Goal: Task Accomplishment & Management: Complete application form

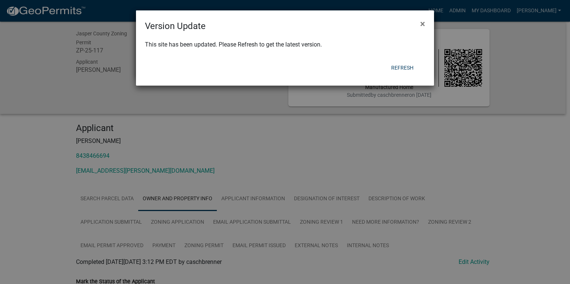
scroll to position [588, 0]
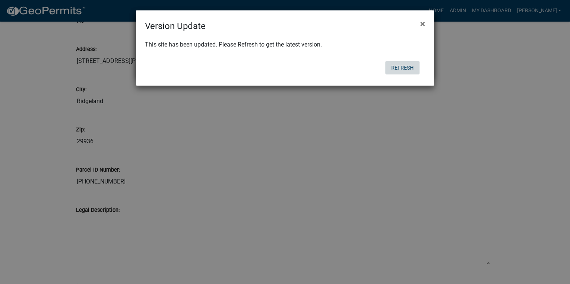
click at [405, 65] on button "Refresh" at bounding box center [402, 67] width 34 height 13
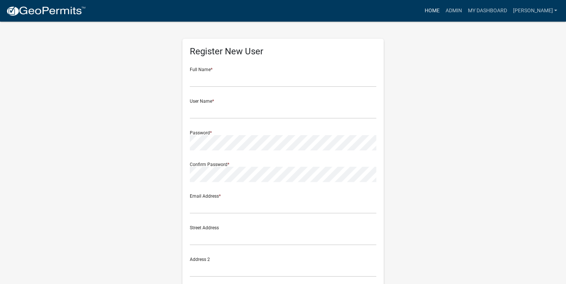
click at [442, 9] on link "Home" at bounding box center [431, 11] width 21 height 14
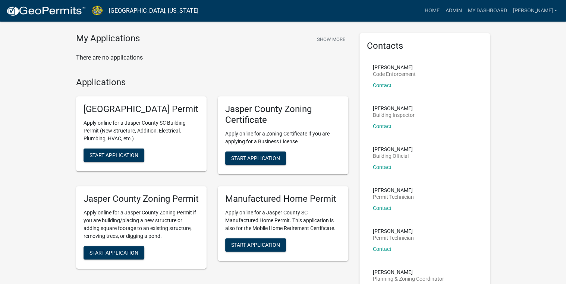
scroll to position [30, 0]
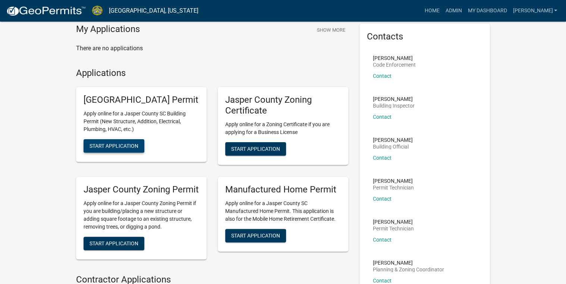
click at [123, 149] on span "Start Application" at bounding box center [113, 146] width 49 height 6
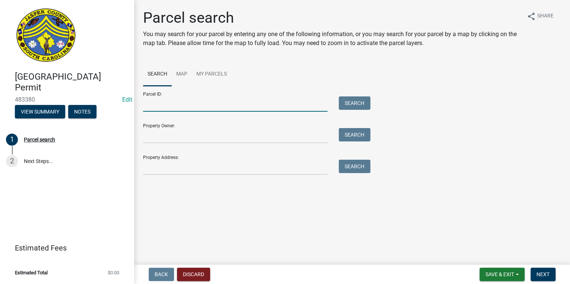
click at [162, 107] on input "Parcel ID:" at bounding box center [235, 103] width 184 height 15
click at [269, 121] on div "Property Owner: Search" at bounding box center [255, 131] width 224 height 26
click at [194, 166] on input "Property Address:" at bounding box center [235, 167] width 184 height 15
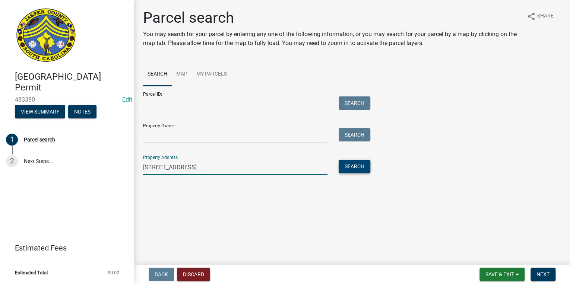
type input "[STREET_ADDRESS]"
click at [348, 165] on button "Search" at bounding box center [355, 166] width 32 height 13
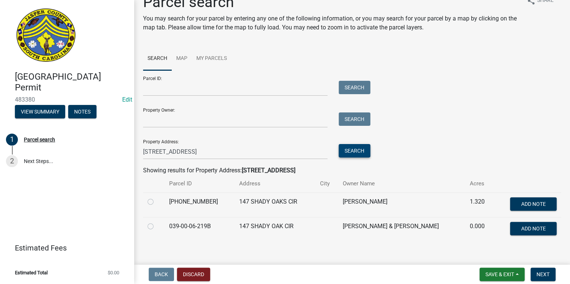
scroll to position [24, 0]
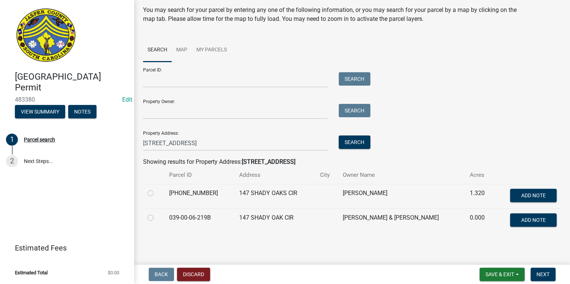
click at [151, 196] on div at bounding box center [154, 193] width 13 height 9
click at [156, 189] on label at bounding box center [156, 189] width 0 height 0
click at [156, 190] on input "radio" at bounding box center [158, 191] width 5 height 5
radio input "true"
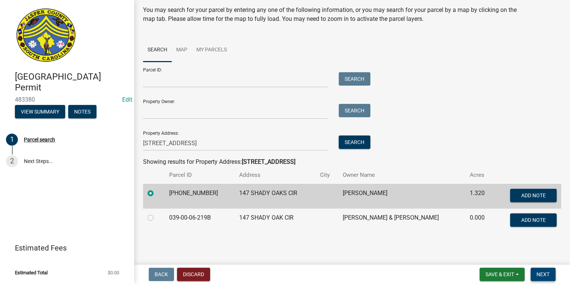
click at [545, 272] on span "Next" at bounding box center [542, 275] width 13 height 6
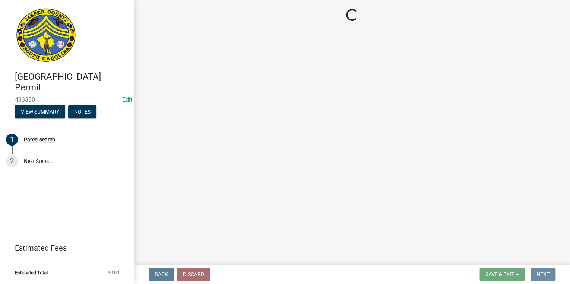
scroll to position [0, 0]
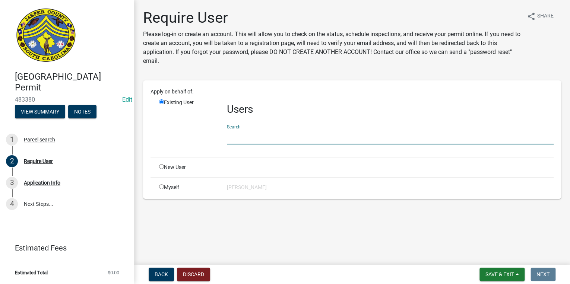
click at [243, 140] on input "text" at bounding box center [390, 136] width 327 height 15
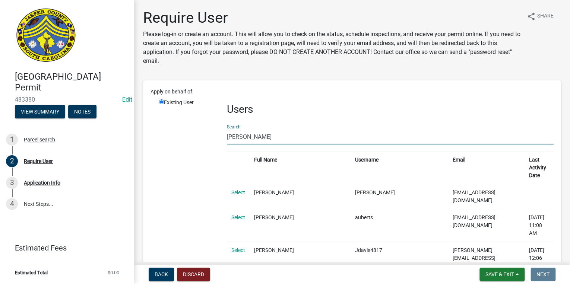
type input "[PERSON_NAME]"
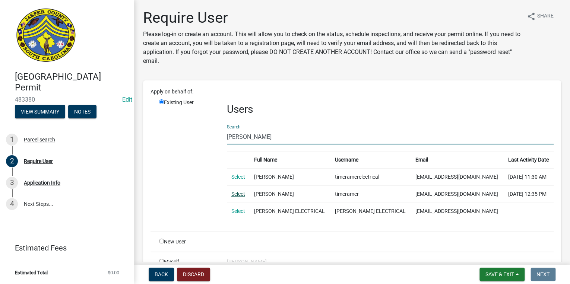
click at [235, 195] on link "Select" at bounding box center [238, 194] width 14 height 6
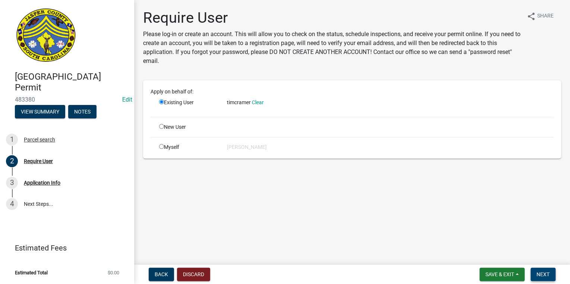
click at [537, 275] on span "Next" at bounding box center [542, 275] width 13 height 6
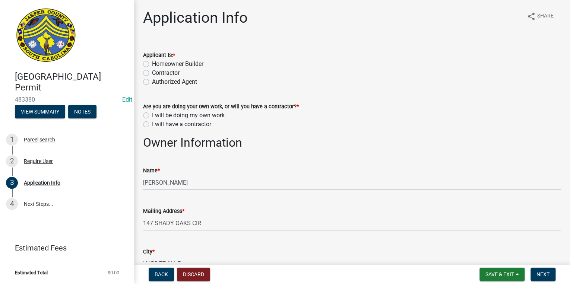
click at [152, 72] on label "Contractor" at bounding box center [166, 73] width 28 height 9
click at [152, 72] on input "Contractor" at bounding box center [154, 71] width 5 height 5
radio input "true"
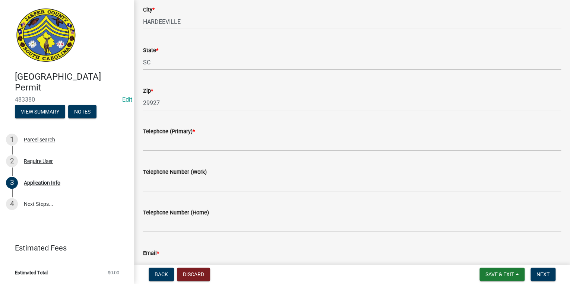
scroll to position [209, 0]
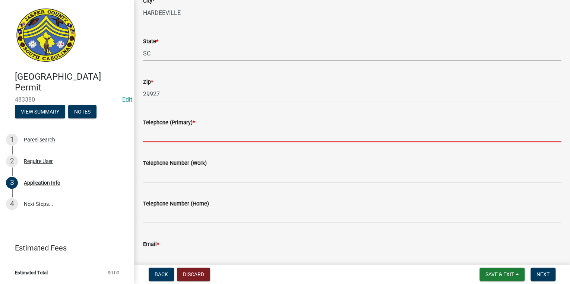
click at [181, 133] on input "Telephone (Primary) *" at bounding box center [352, 134] width 418 height 15
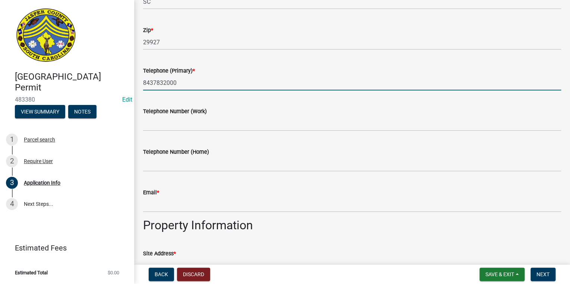
scroll to position [268, 0]
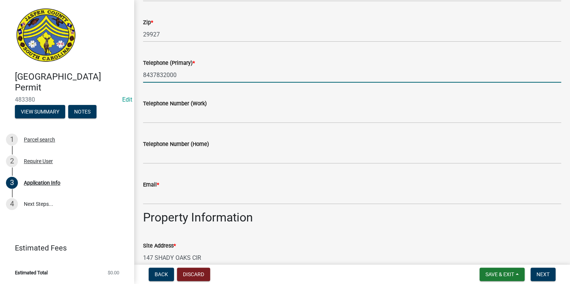
type input "8437832000"
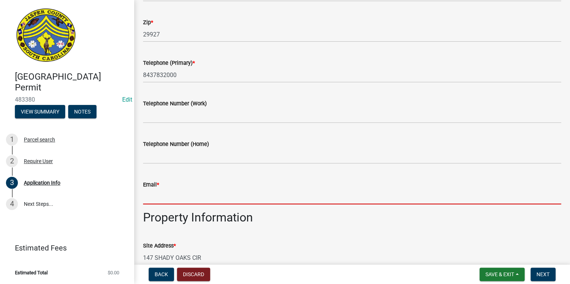
click at [186, 200] on input "Email *" at bounding box center [352, 196] width 418 height 15
click at [286, 195] on input "Email *" at bounding box center [352, 196] width 418 height 15
click at [267, 172] on div "Email *" at bounding box center [352, 187] width 418 height 35
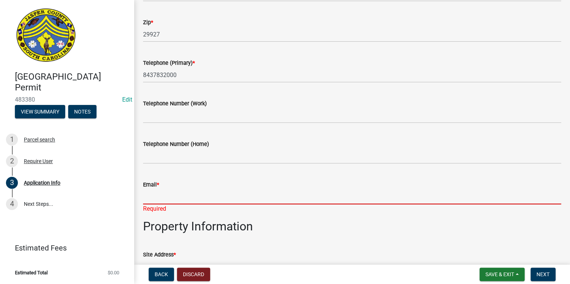
click at [212, 197] on input "Email *" at bounding box center [352, 196] width 418 height 15
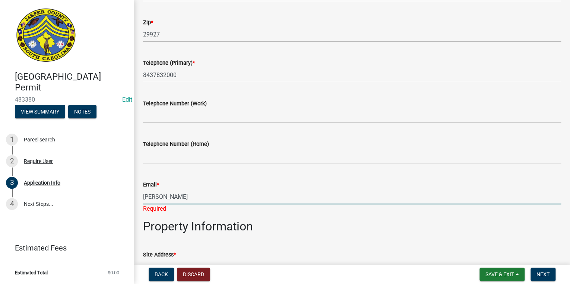
type input "[EMAIL_ADDRESS][DOMAIN_NAME]"
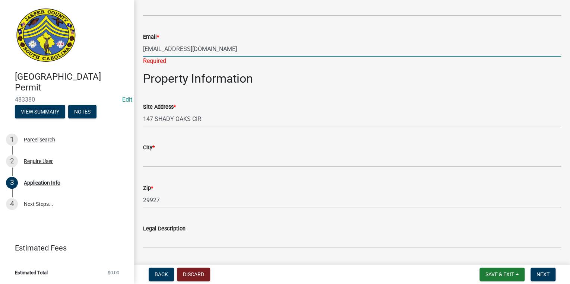
scroll to position [417, 0]
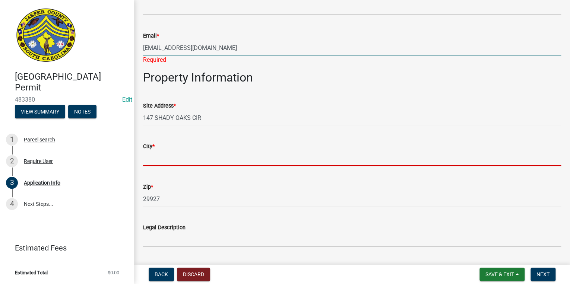
click at [190, 158] on wm-data-entity-input "City *" at bounding box center [352, 152] width 418 height 41
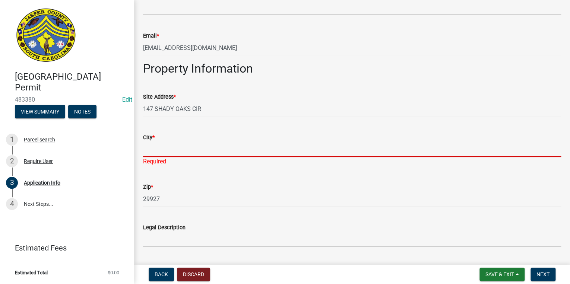
click at [193, 154] on input "City *" at bounding box center [352, 149] width 418 height 15
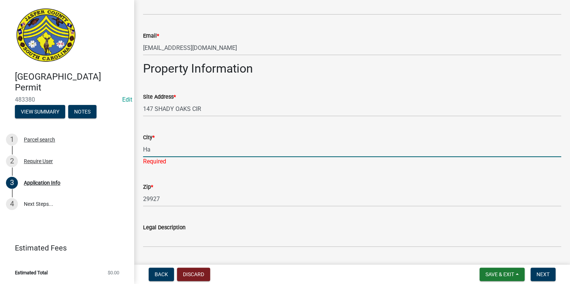
type input "[GEOGRAPHIC_DATA]"
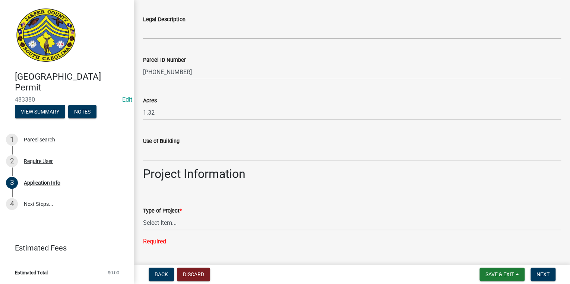
scroll to position [626, 0]
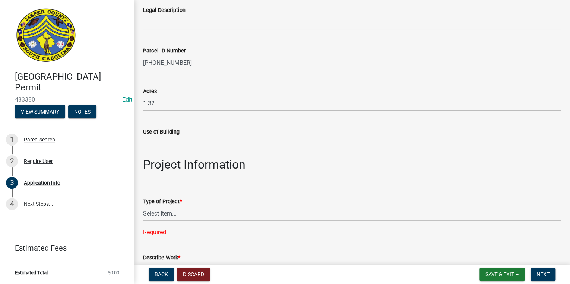
click at [176, 208] on select "Select Item... Construction Trailer/Shipping Container Residential Demolition C…" at bounding box center [352, 213] width 418 height 15
click at [143, 206] on select "Select Item... Construction Trailer/Shipping Container Residential Demolition C…" at bounding box center [352, 213] width 418 height 15
select select "83a29df9-b3ca-487b-b3ec-56d88b03b1fe"
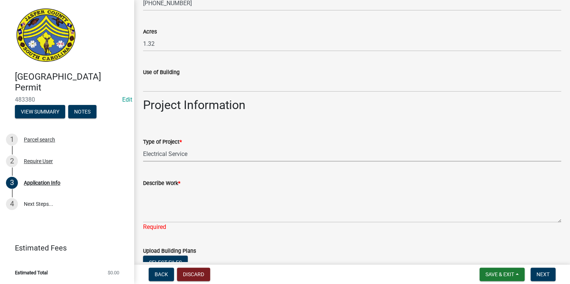
scroll to position [715, 0]
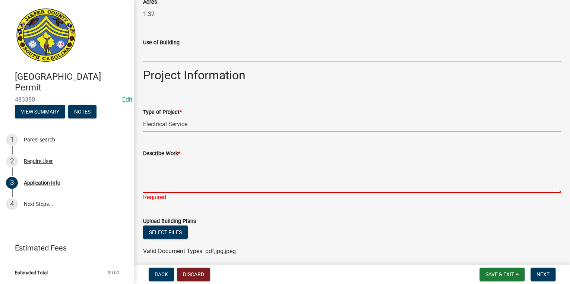
click at [176, 177] on textarea "Describe Work *" at bounding box center [352, 175] width 418 height 35
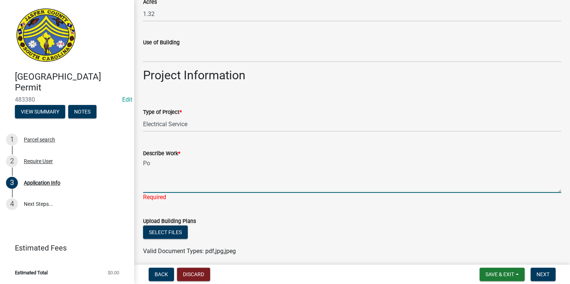
type textarea "P"
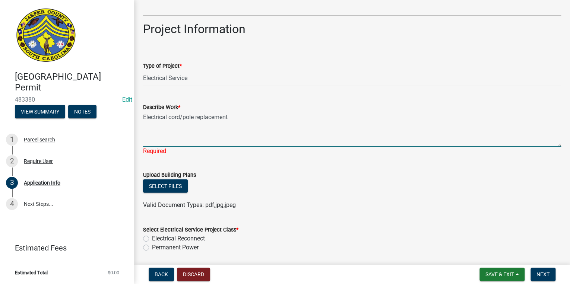
scroll to position [775, 0]
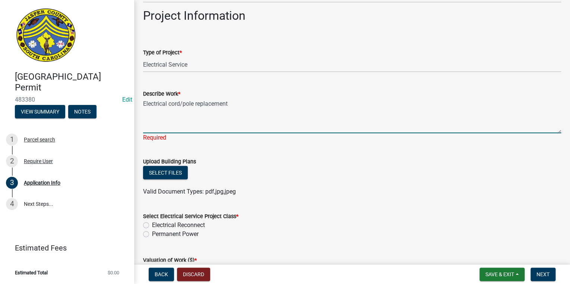
type textarea "Electrical cord/pole replacement"
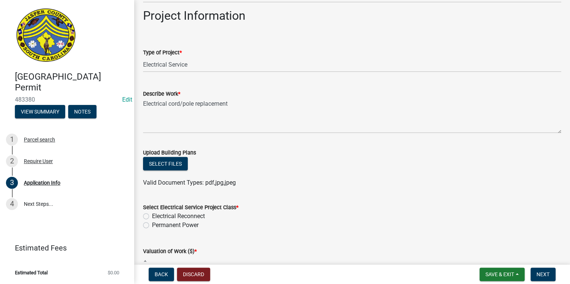
click at [244, 153] on form "Upload Building Plans Select files Valid Document Types: pdf,jpg,jpeg" at bounding box center [352, 163] width 418 height 48
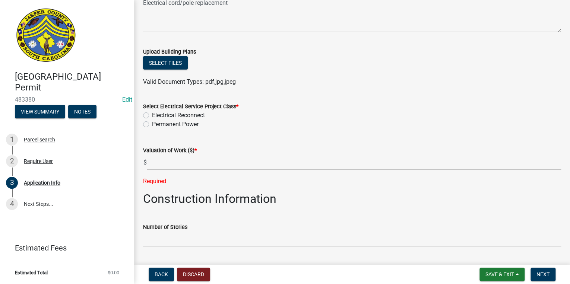
scroll to position [894, 0]
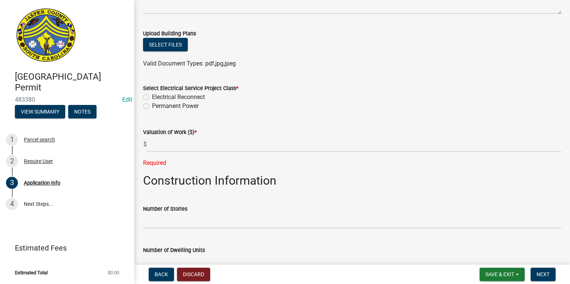
click at [172, 99] on label "Electrical Reconnect" at bounding box center [178, 97] width 53 height 9
click at [157, 98] on input "Electrical Reconnect" at bounding box center [154, 95] width 5 height 5
radio input "true"
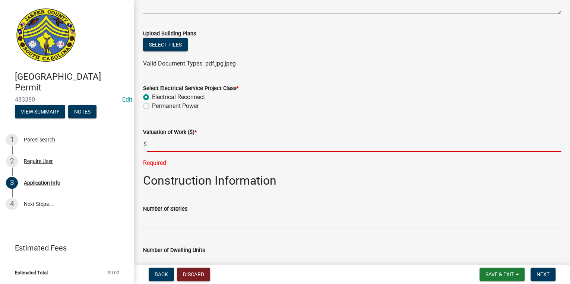
click at [177, 144] on input "text" at bounding box center [354, 144] width 414 height 15
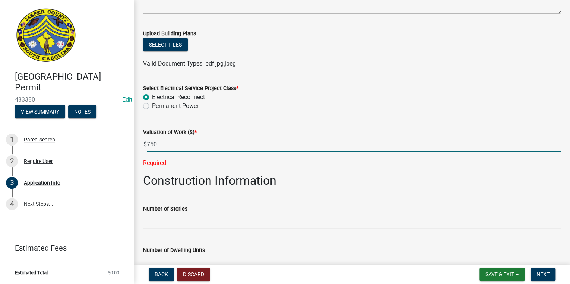
type input "750"
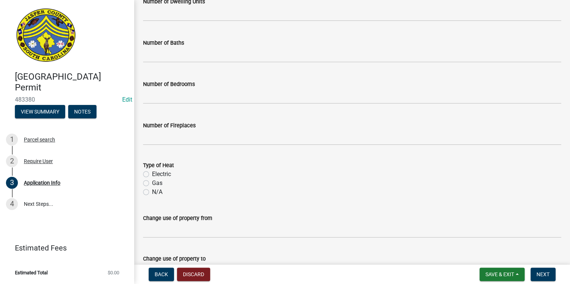
scroll to position [1179, 0]
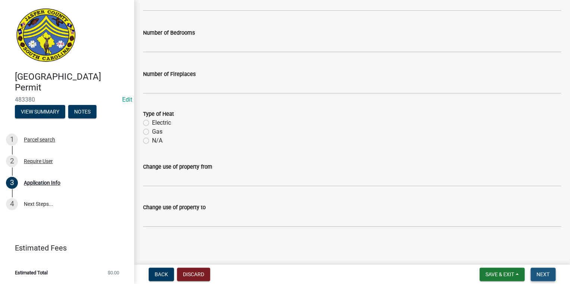
click at [545, 272] on span "Next" at bounding box center [542, 275] width 13 height 6
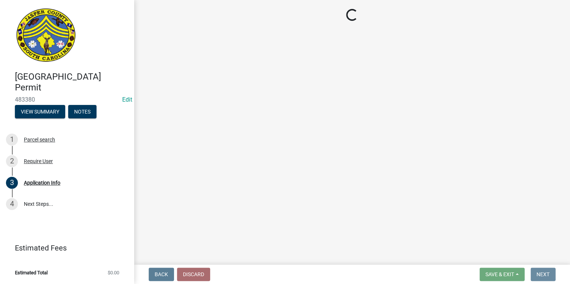
scroll to position [0, 0]
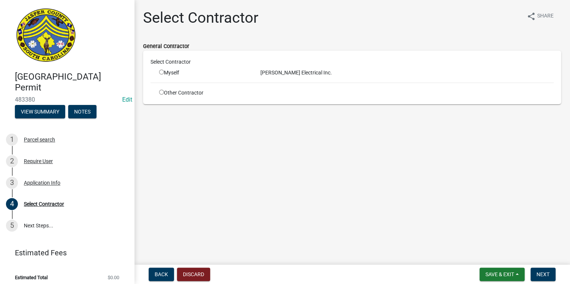
click at [162, 73] on input "radio" at bounding box center [161, 72] width 5 height 5
radio input "true"
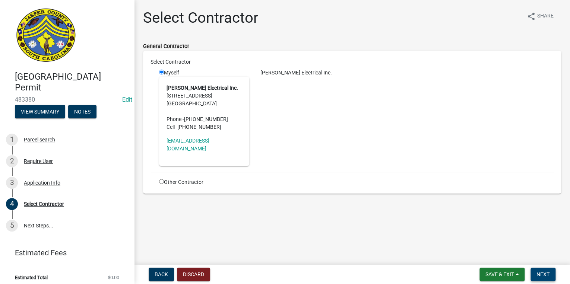
click at [548, 272] on span "Next" at bounding box center [542, 275] width 13 height 6
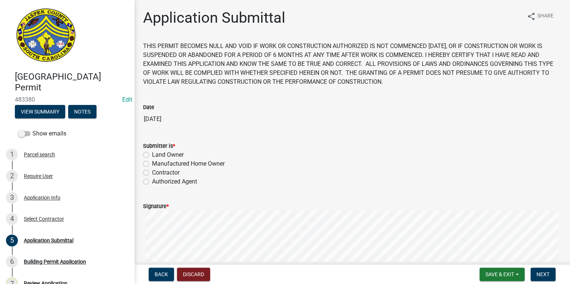
click at [152, 173] on label "Contractor" at bounding box center [166, 172] width 28 height 9
click at [152, 173] on input "Contractor" at bounding box center [154, 170] width 5 height 5
radio input "true"
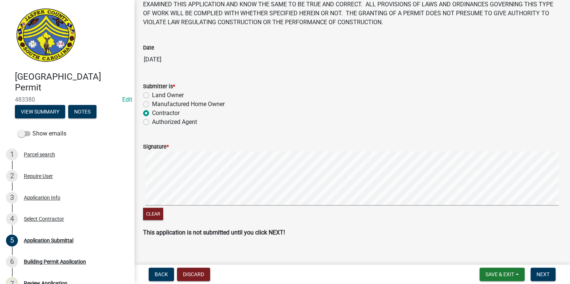
drag, startPoint x: 227, startPoint y: 148, endPoint x: 236, endPoint y: 150, distance: 8.9
click at [236, 150] on div "Signature *" at bounding box center [352, 146] width 418 height 9
click at [235, 146] on div "Signature *" at bounding box center [352, 146] width 418 height 9
drag, startPoint x: 235, startPoint y: 145, endPoint x: 246, endPoint y: 135, distance: 14.2
click at [246, 135] on form "Signature * Clear" at bounding box center [352, 177] width 418 height 88
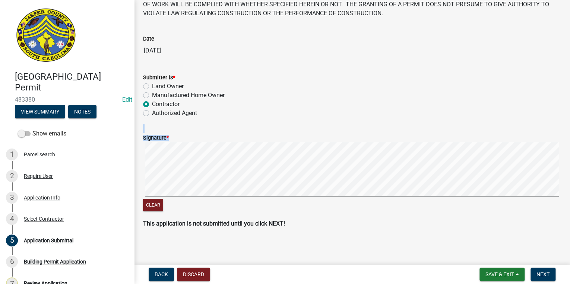
scroll to position [70, 0]
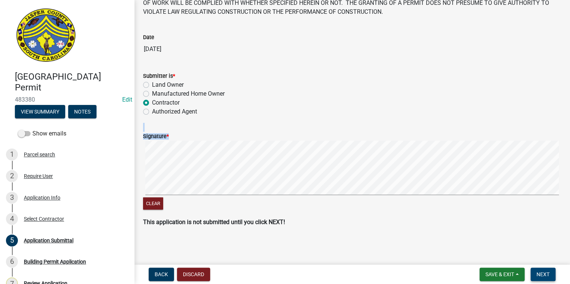
click at [543, 271] on button "Next" at bounding box center [542, 274] width 25 height 13
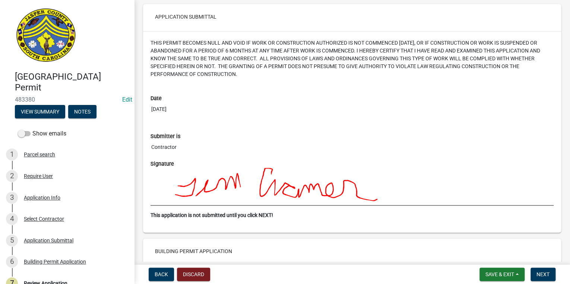
scroll to position [1848, 0]
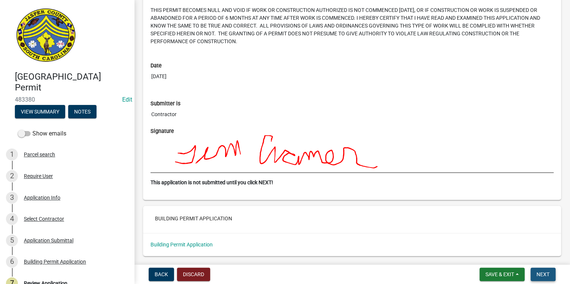
click at [545, 271] on button "Next" at bounding box center [542, 274] width 25 height 13
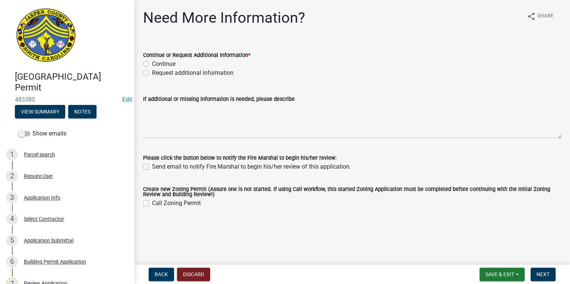
click at [152, 64] on label "Continue" at bounding box center [163, 64] width 23 height 9
click at [152, 64] on input "Continue" at bounding box center [154, 62] width 5 height 5
radio input "true"
click at [551, 271] on button "Next" at bounding box center [542, 274] width 25 height 13
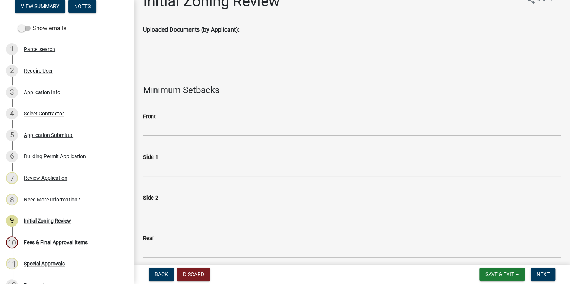
scroll to position [30, 0]
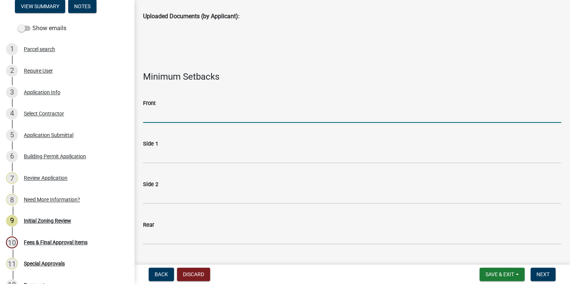
click at [172, 114] on input "Front" at bounding box center [352, 115] width 418 height 15
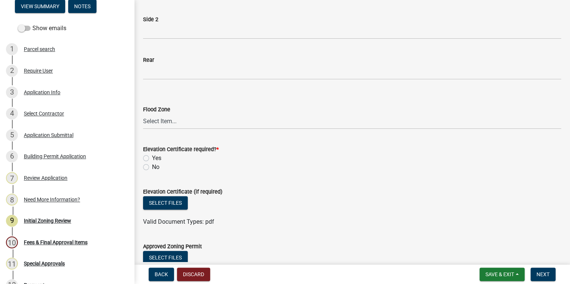
scroll to position [209, 0]
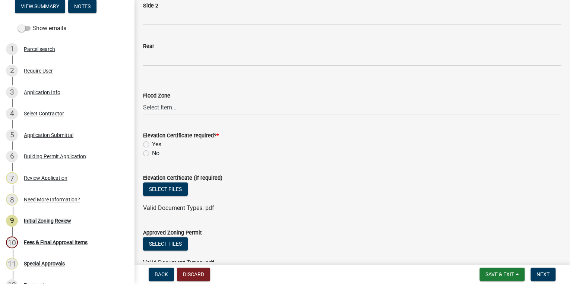
type input "n/a; electrical"
click at [152, 153] on label "No" at bounding box center [155, 153] width 7 height 9
click at [152, 153] on input "No" at bounding box center [154, 151] width 5 height 5
radio input "true"
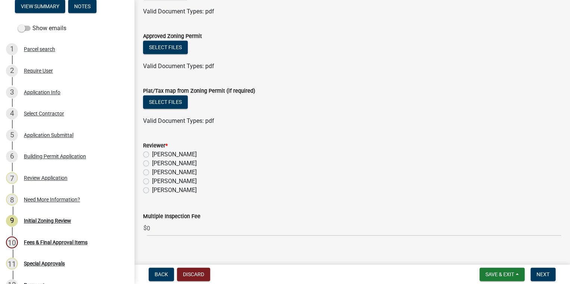
scroll to position [415, 0]
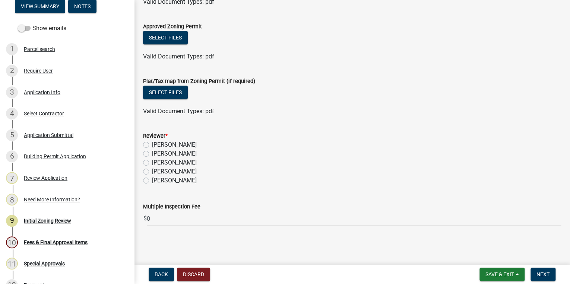
drag, startPoint x: 147, startPoint y: 171, endPoint x: 158, endPoint y: 166, distance: 12.0
click at [152, 171] on label "[PERSON_NAME]" at bounding box center [174, 171] width 45 height 9
click at [152, 171] on input "[PERSON_NAME]" at bounding box center [154, 169] width 5 height 5
radio input "true"
click at [550, 270] on button "Next" at bounding box center [542, 274] width 25 height 13
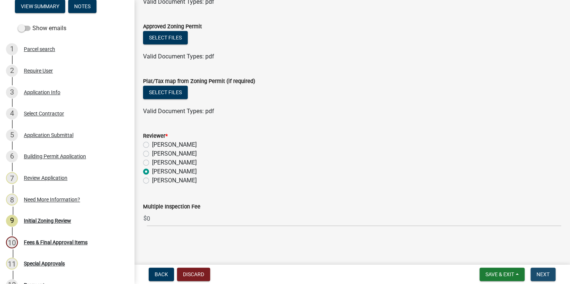
scroll to position [0, 0]
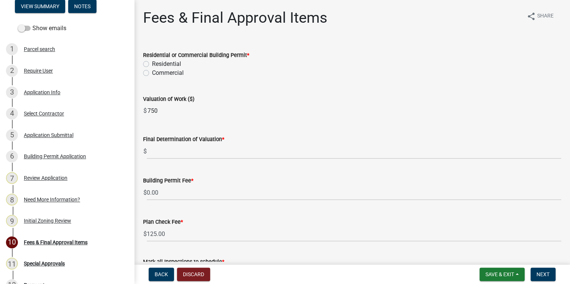
click at [152, 74] on label "Commercial" at bounding box center [168, 73] width 32 height 9
click at [152, 73] on input "Commercial" at bounding box center [154, 71] width 5 height 5
radio input "true"
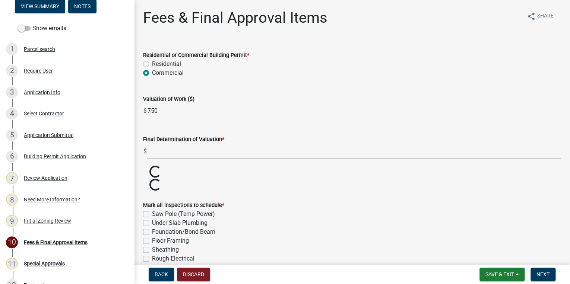
click at [152, 63] on label "Residential" at bounding box center [166, 64] width 29 height 9
click at [152, 63] on input "Residential" at bounding box center [154, 62] width 5 height 5
radio input "true"
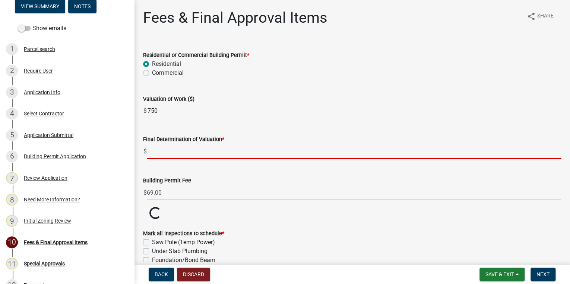
click at [196, 149] on input "text" at bounding box center [354, 151] width 414 height 15
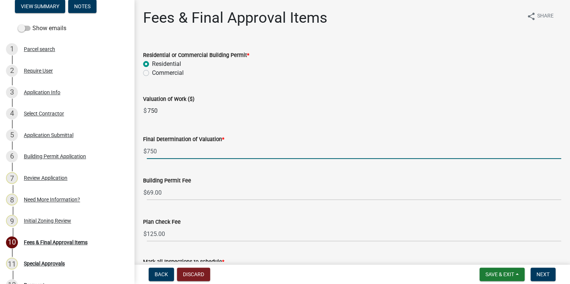
type input "750"
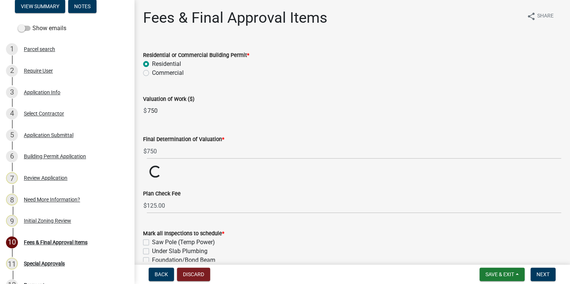
click at [271, 176] on wm-data-entity-input "Building Permit Fee $ Loading... Loading..." at bounding box center [352, 172] width 418 height 13
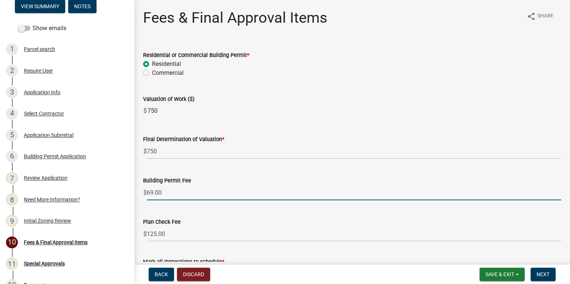
click at [191, 192] on input "69.00" at bounding box center [354, 192] width 414 height 15
type input "69.00"
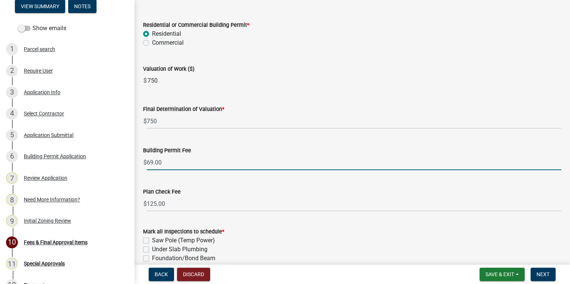
scroll to position [60, 0]
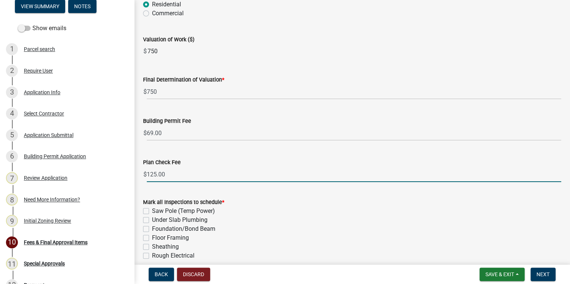
click at [189, 172] on input "125.00" at bounding box center [354, 174] width 414 height 15
type input "1"
type input "0.00"
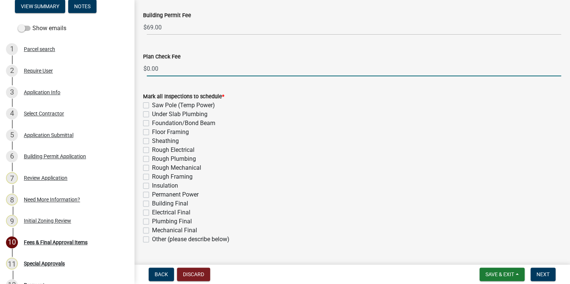
scroll to position [179, 0]
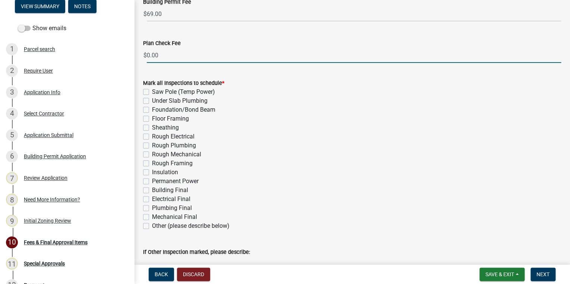
click at [152, 200] on label "Electrical Final" at bounding box center [171, 199] width 38 height 9
click at [152, 200] on input "Electrical Final" at bounding box center [154, 197] width 5 height 5
checkbox input "true"
checkbox input "false"
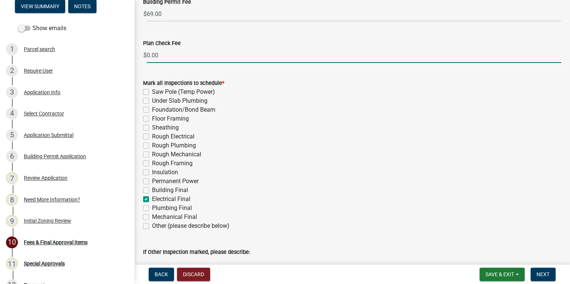
checkbox input "false"
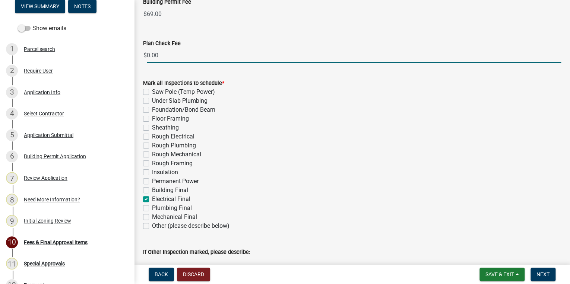
checkbox input "false"
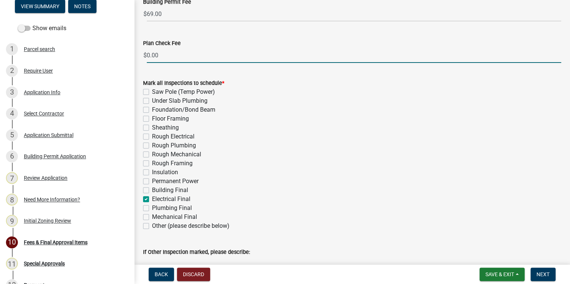
checkbox input "true"
checkbox input "false"
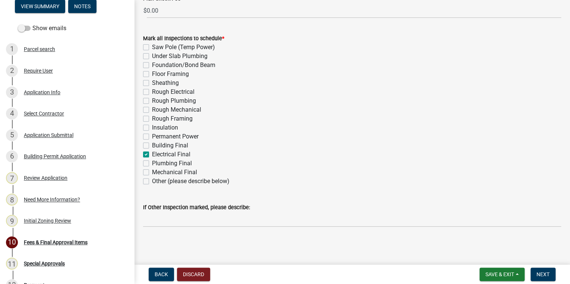
scroll to position [224, 0]
click at [546, 275] on span "Next" at bounding box center [542, 275] width 13 height 6
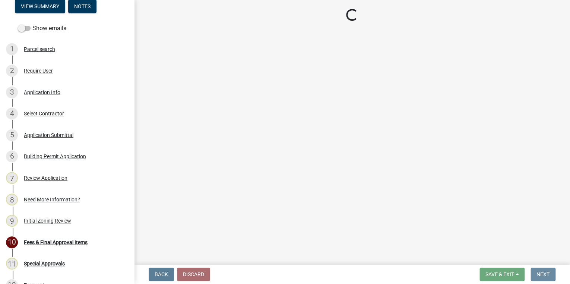
scroll to position [0, 0]
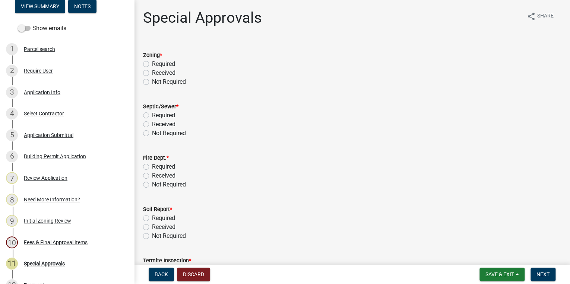
click at [152, 82] on label "Not Required" at bounding box center [169, 81] width 34 height 9
click at [152, 82] on input "Not Required" at bounding box center [154, 79] width 5 height 5
radio input "true"
click at [145, 146] on form "Fire Dept. * Required Received Not Required" at bounding box center [352, 167] width 418 height 45
click at [149, 133] on div "Not Required" at bounding box center [352, 133] width 418 height 9
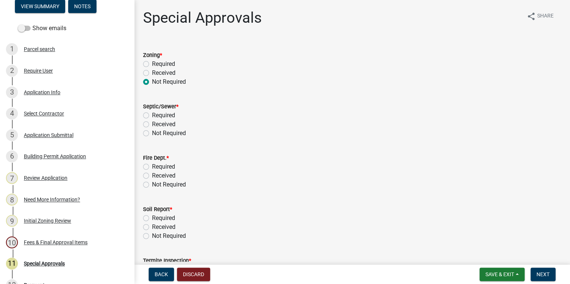
click at [152, 134] on label "Not Required" at bounding box center [169, 133] width 34 height 9
click at [152, 134] on input "Not Required" at bounding box center [154, 131] width 5 height 5
radio input "true"
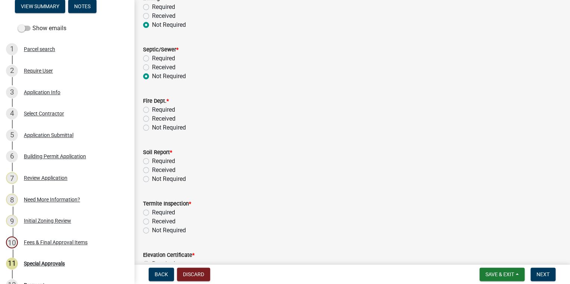
scroll to position [60, 0]
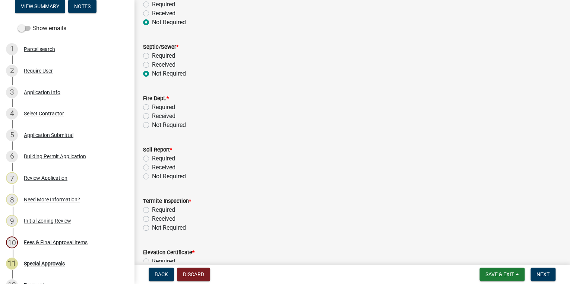
click at [152, 127] on label "Not Required" at bounding box center [169, 125] width 34 height 9
click at [152, 126] on input "Not Required" at bounding box center [154, 123] width 5 height 5
radio input "true"
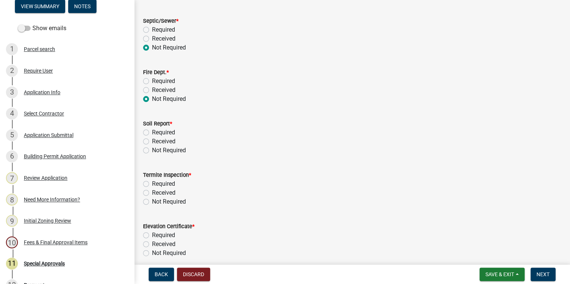
scroll to position [119, 0]
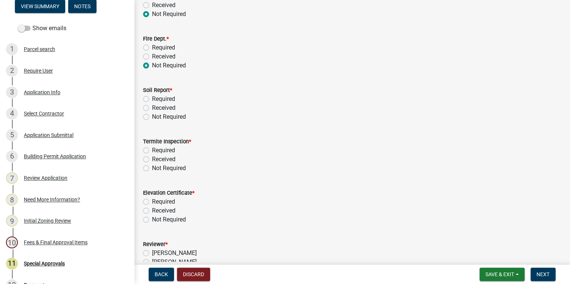
click at [146, 120] on div "Not Required" at bounding box center [352, 117] width 418 height 9
click at [152, 118] on label "Not Required" at bounding box center [169, 117] width 34 height 9
click at [152, 117] on input "Not Required" at bounding box center [154, 115] width 5 height 5
radio input "true"
click at [152, 168] on label "Not Required" at bounding box center [169, 168] width 34 height 9
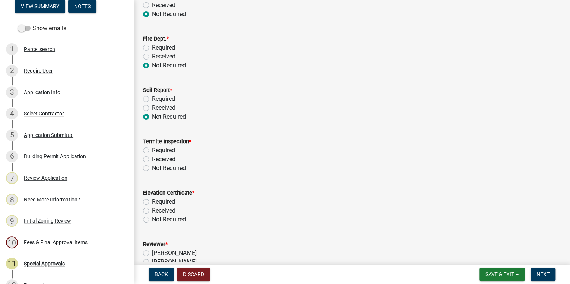
click at [152, 168] on input "Not Required" at bounding box center [154, 166] width 5 height 5
radio input "true"
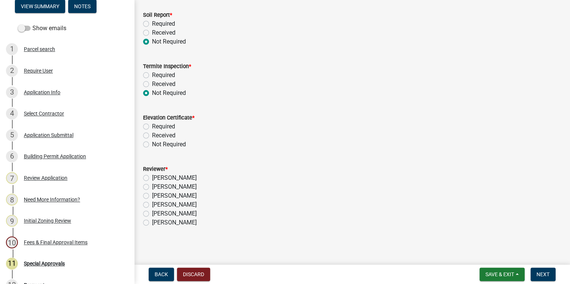
scroll to position [195, 0]
click at [152, 144] on label "Not Required" at bounding box center [169, 143] width 34 height 9
click at [152, 144] on input "Not Required" at bounding box center [154, 141] width 5 height 5
radio input "true"
click at [152, 192] on label "[PERSON_NAME]" at bounding box center [174, 195] width 45 height 9
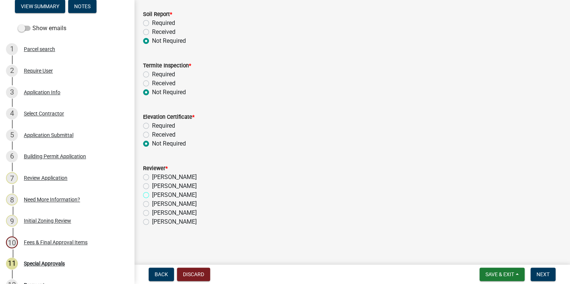
click at [152, 192] on input "[PERSON_NAME]" at bounding box center [154, 193] width 5 height 5
radio input "true"
click at [546, 272] on span "Next" at bounding box center [542, 275] width 13 height 6
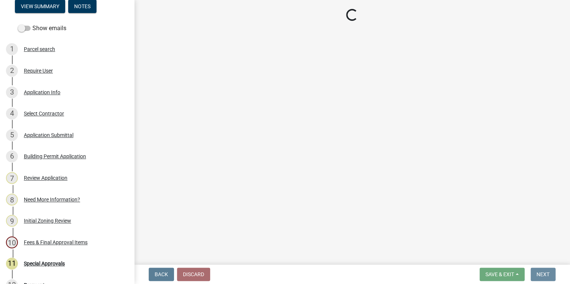
scroll to position [0, 0]
select select "3: 3"
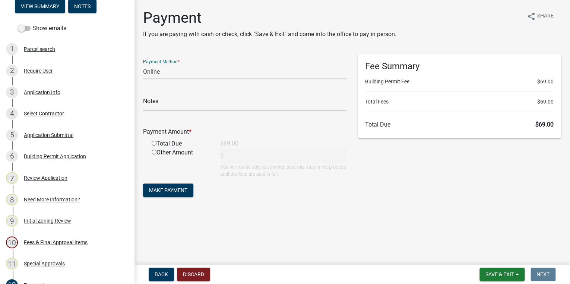
click at [174, 74] on select "Credit Card POS Check Cash Online" at bounding box center [244, 71] width 203 height 15
click at [196, 126] on div "Payment Amount * Total Due $69.00 Other Amount 0 You will not be able to contin…" at bounding box center [244, 147] width 203 height 61
click at [153, 142] on input "radio" at bounding box center [154, 143] width 5 height 5
radio input "true"
type input "69"
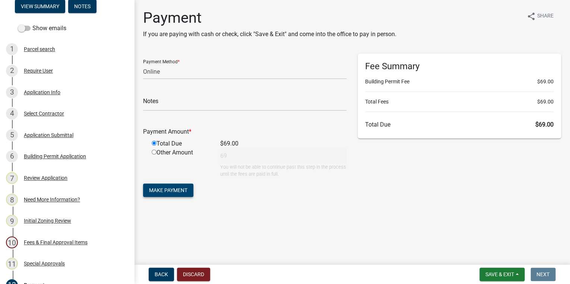
click at [188, 189] on button "Make Payment" at bounding box center [168, 190] width 50 height 13
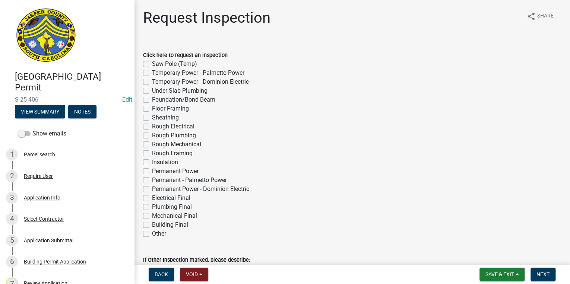
click at [152, 174] on label "Permanent Power" at bounding box center [175, 171] width 47 height 9
click at [152, 172] on input "Permanent Power" at bounding box center [154, 169] width 5 height 5
checkbox input "true"
checkbox input "false"
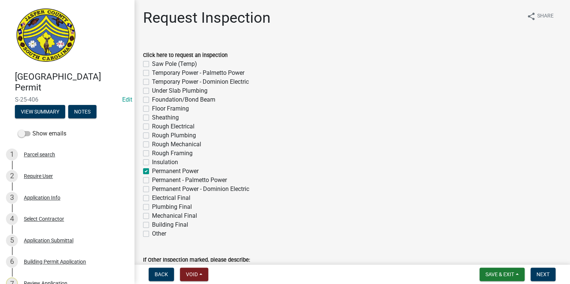
checkbox input "false"
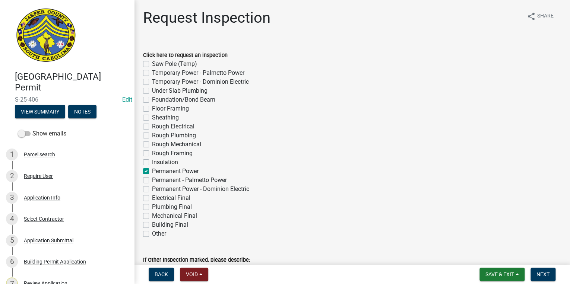
checkbox input "false"
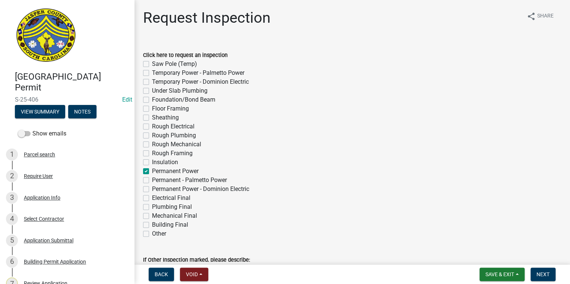
checkbox input "true"
checkbox input "false"
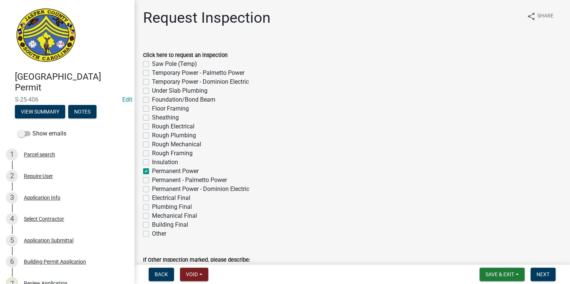
checkbox input "false"
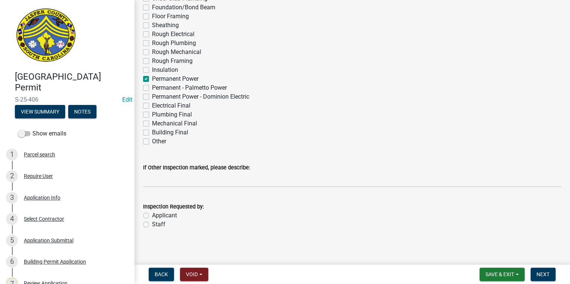
scroll to position [95, 0]
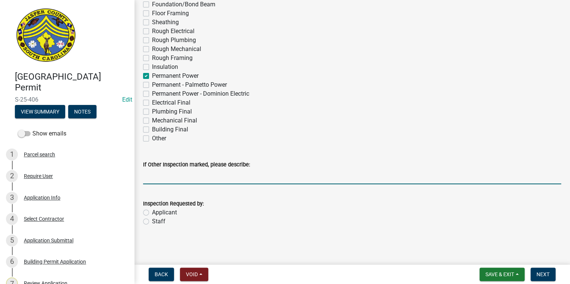
click at [178, 180] on input "If Other Inspection marked, please describe:" at bounding box center [352, 176] width 418 height 15
type input "A"
type input "Around 1PM"
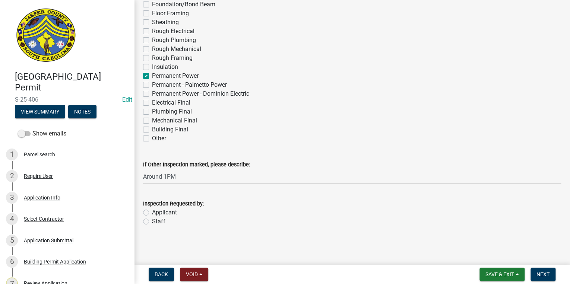
click at [152, 212] on label "Applicant" at bounding box center [164, 212] width 25 height 9
click at [152, 212] on input "Applicant" at bounding box center [154, 210] width 5 height 5
radio input "true"
click at [544, 272] on span "Next" at bounding box center [542, 275] width 13 height 6
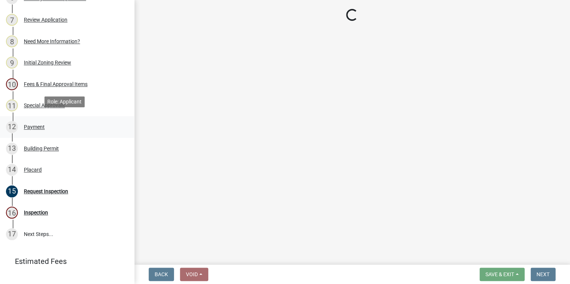
scroll to position [268, 0]
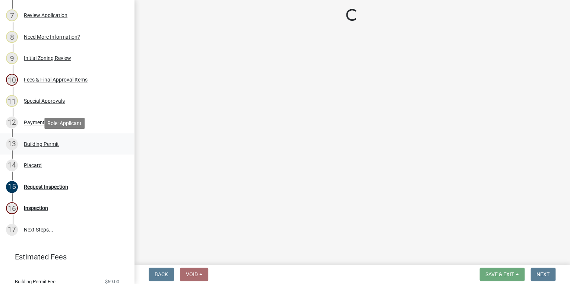
click at [45, 144] on div "Building Permit" at bounding box center [41, 144] width 35 height 5
click at [47, 144] on div "Building Permit" at bounding box center [41, 144] width 35 height 5
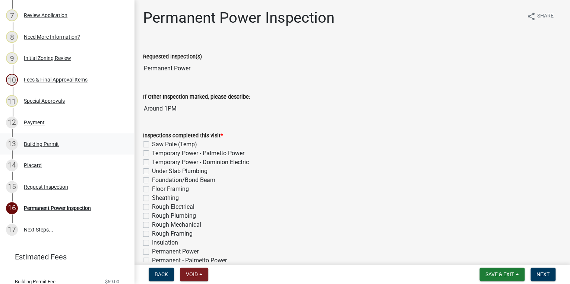
click at [55, 143] on div "Building Permit" at bounding box center [41, 144] width 35 height 5
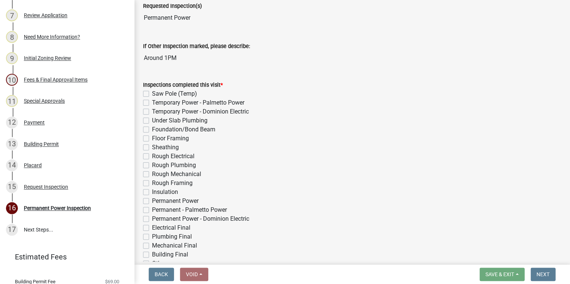
scroll to position [0, 0]
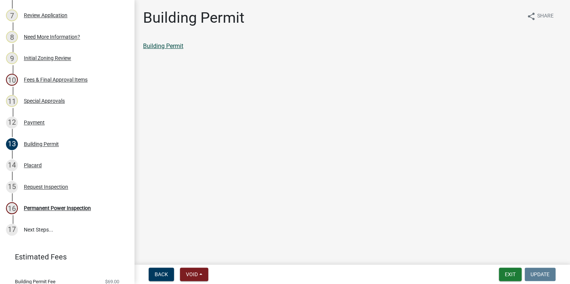
click at [180, 48] on link "Building Permit" at bounding box center [163, 45] width 40 height 7
click at [41, 167] on div "Placard" at bounding box center [33, 165] width 18 height 5
click at [157, 48] on link "Placard" at bounding box center [153, 45] width 20 height 7
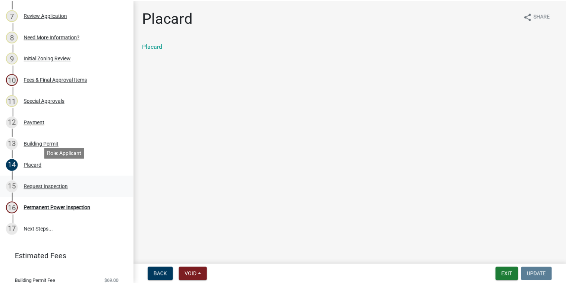
scroll to position [294, 0]
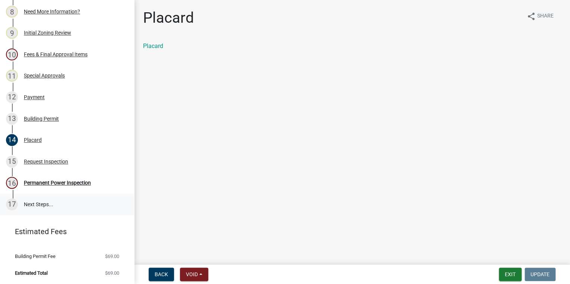
click at [63, 200] on link "17 Next Steps..." at bounding box center [67, 205] width 134 height 22
click at [47, 203] on link "17 Next Steps..." at bounding box center [67, 205] width 134 height 22
click at [515, 273] on button "Exit" at bounding box center [510, 274] width 23 height 13
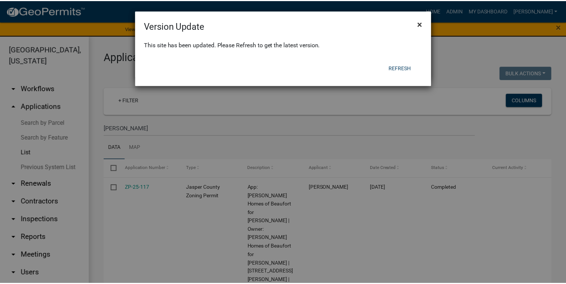
scroll to position [90, 0]
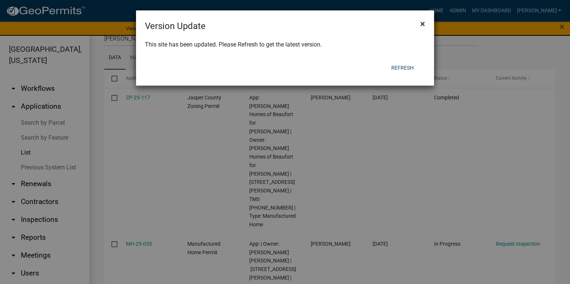
click at [419, 24] on button "×" at bounding box center [422, 23] width 17 height 21
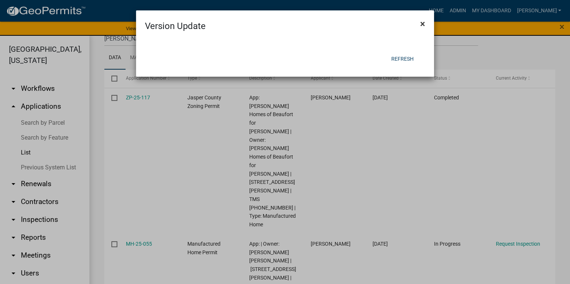
click at [422, 24] on span "×" at bounding box center [422, 24] width 5 height 10
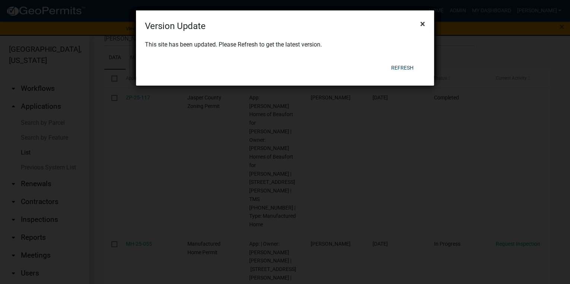
click at [422, 23] on span "×" at bounding box center [422, 24] width 5 height 10
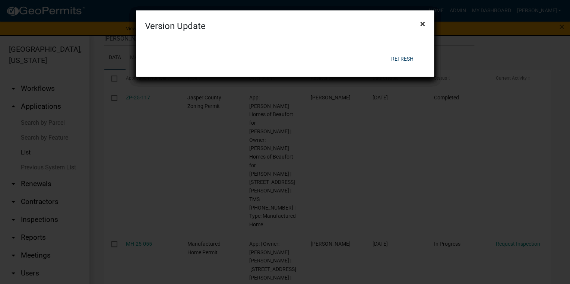
click at [422, 23] on span "×" at bounding box center [422, 24] width 5 height 10
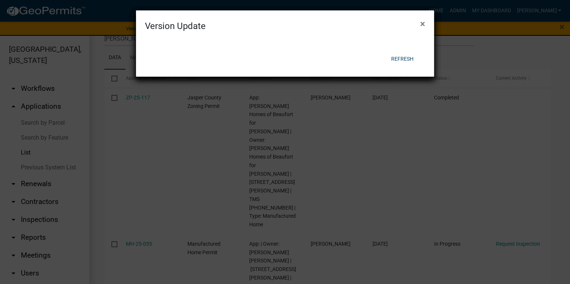
click at [422, 23] on div at bounding box center [285, 22] width 298 height 16
click at [422, 23] on span "×" at bounding box center [422, 24] width 5 height 10
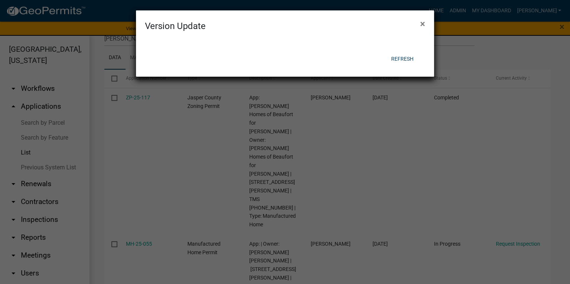
click at [422, 23] on div at bounding box center [285, 22] width 298 height 16
click at [422, 23] on span "×" at bounding box center [422, 24] width 5 height 10
click at [422, 23] on form "Version Update × Refresh" at bounding box center [285, 40] width 298 height 60
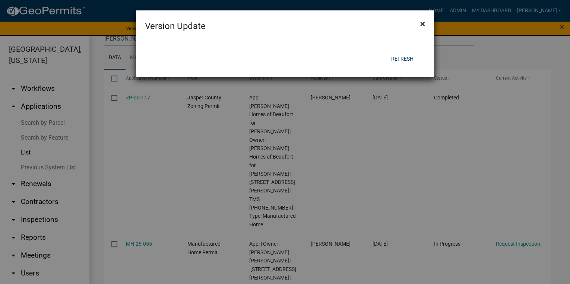
click at [422, 23] on span "×" at bounding box center [422, 24] width 5 height 10
click at [422, 23] on form "Version Update × Refresh" at bounding box center [285, 40] width 298 height 60
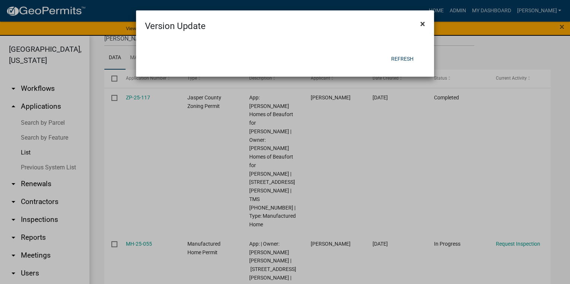
click at [422, 23] on span "×" at bounding box center [422, 24] width 5 height 10
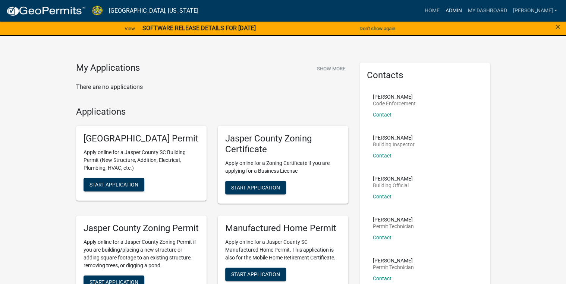
click at [464, 10] on link "Admin" at bounding box center [453, 11] width 22 height 14
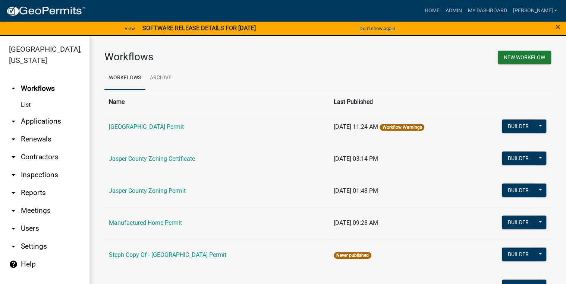
click at [38, 128] on link "arrow_drop_down Applications" at bounding box center [44, 122] width 89 height 18
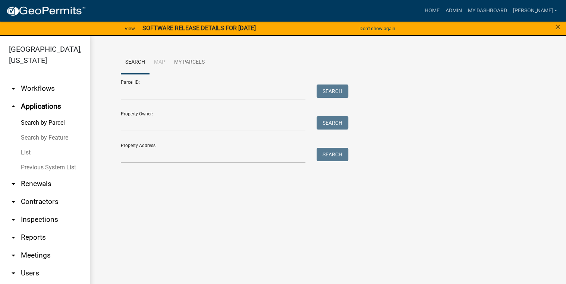
click at [28, 158] on link "List" at bounding box center [44, 152] width 89 height 15
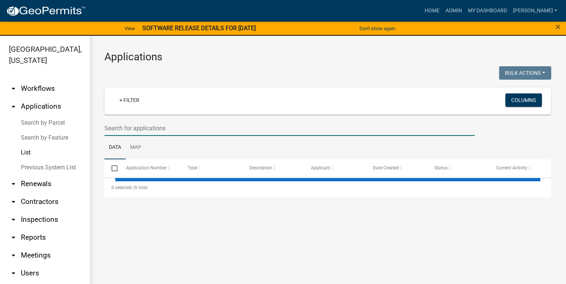
click at [116, 128] on input "text" at bounding box center [289, 128] width 370 height 15
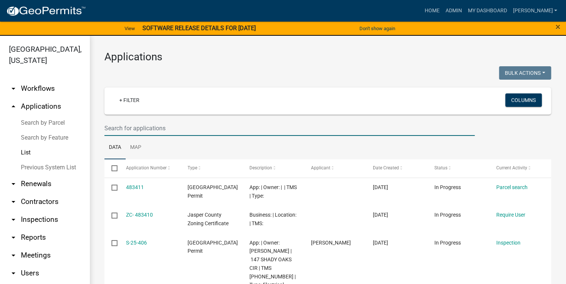
paste input "[PHONE_NUMBER]"
type input "[PHONE_NUMBER]"
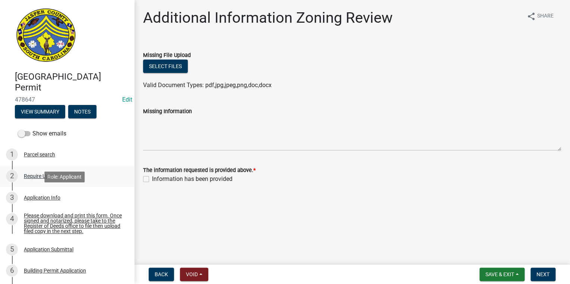
drag, startPoint x: 82, startPoint y: 189, endPoint x: 88, endPoint y: 180, distance: 10.7
click at [82, 189] on link "3 Application Info" at bounding box center [67, 198] width 134 height 22
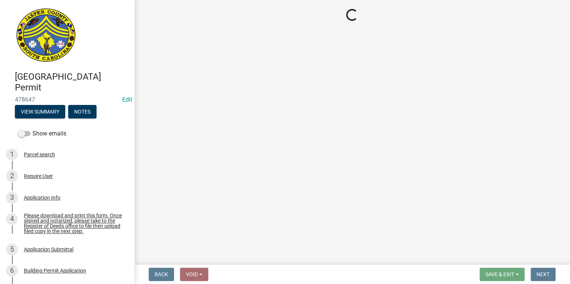
select select "f53fa719-3ff7-48d2-9eb7-3bbc18bb9995"
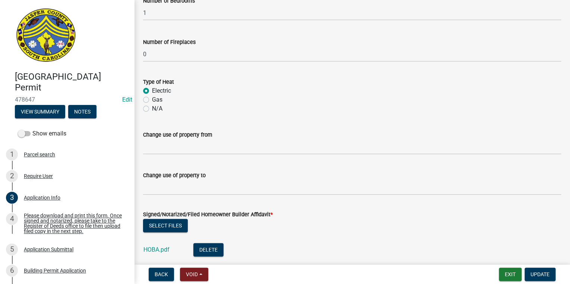
scroll to position [1451, 0]
